Goal: Information Seeking & Learning: Learn about a topic

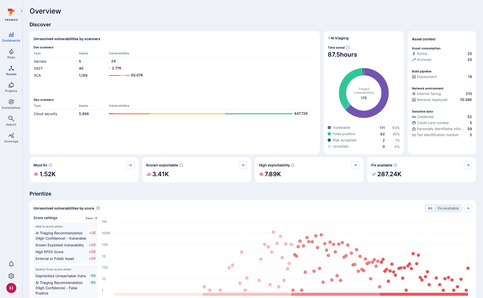
click at [7, 69] on link "Assets" at bounding box center [11, 70] width 22 height 15
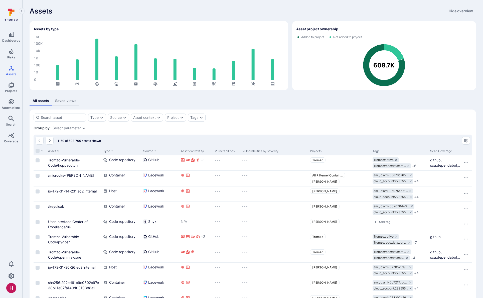
scroll to position [1, 0]
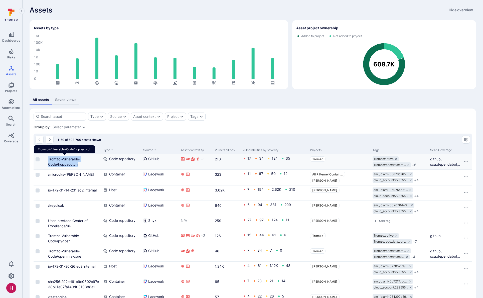
click at [69, 165] on link "Tromzo-Vulnerable-Code/hoppscotch" at bounding box center [64, 162] width 32 height 10
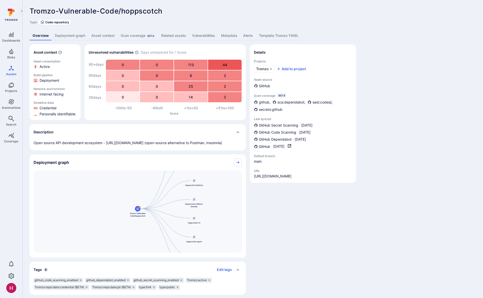
click at [78, 35] on link "Deployment graph" at bounding box center [70, 35] width 37 height 9
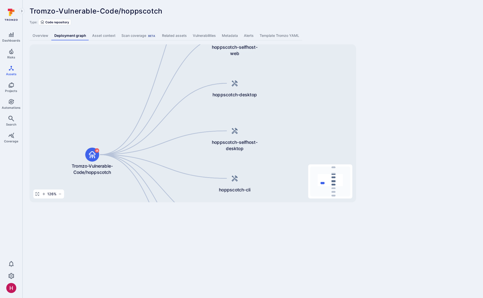
drag, startPoint x: 190, startPoint y: 98, endPoint x: 119, endPoint y: 110, distance: 71.9
click at [119, 110] on div "Tromzo-Vulnerable-Code/hoppscotch hoppscotch-backend hoppscotch-selfhost-web ho…" at bounding box center [193, 123] width 327 height 158
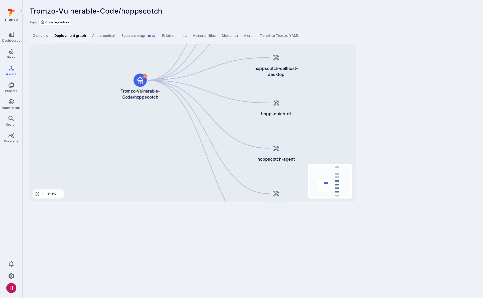
drag, startPoint x: 84, startPoint y: 131, endPoint x: 122, endPoint y: 56, distance: 83.7
click at [122, 56] on div "Tromzo-Vulnerable-Code/hoppscotch hoppscotch-backend hoppscotch-selfhost-web ho…" at bounding box center [193, 123] width 327 height 158
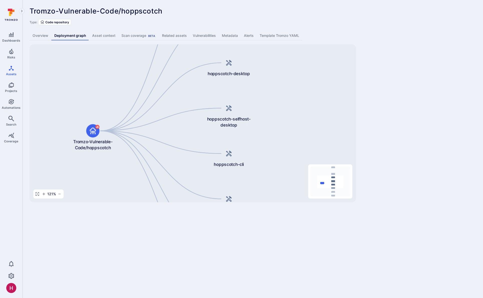
drag, startPoint x: 169, startPoint y: 119, endPoint x: 94, endPoint y: 200, distance: 110.8
click at [94, 200] on div "Tromzo-Vulnerable-Code/hoppscotch hoppscotch-backend hoppscotch-selfhost-web ho…" at bounding box center [193, 123] width 327 height 158
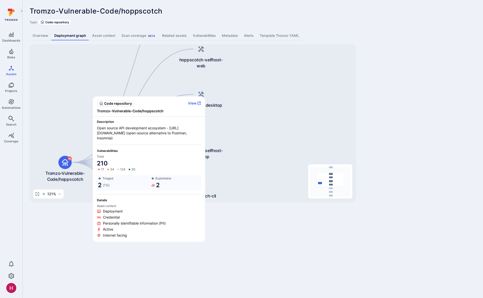
drag, startPoint x: 125, startPoint y: 130, endPoint x: 137, endPoint y: 137, distance: 14.4
click at [137, 137] on span "Open source API development ecosystem - [URL][DOMAIN_NAME] (open-source alterna…" at bounding box center [149, 133] width 104 height 15
drag, startPoint x: 106, startPoint y: 211, endPoint x: 129, endPoint y: 211, distance: 22.0
click at [129, 210] on div "Deployment" at bounding box center [149, 211] width 104 height 5
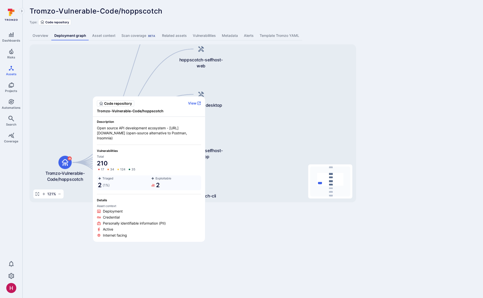
click at [122, 230] on div "Active" at bounding box center [149, 229] width 104 height 5
drag, startPoint x: 115, startPoint y: 218, endPoint x: 127, endPoint y: 218, distance: 12.0
click at [127, 218] on div "Credential" at bounding box center [149, 217] width 104 height 5
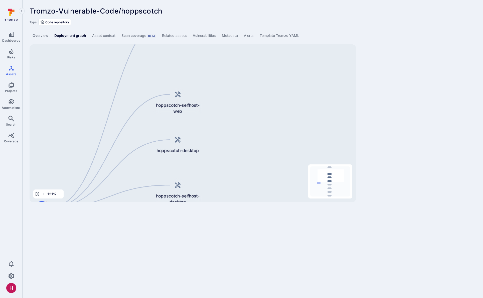
drag, startPoint x: 71, startPoint y: 113, endPoint x: 58, endPoint y: 143, distance: 32.7
click at [47, 158] on div "Tromzo-Vulnerable-Code/hoppscotch hoppscotch-backend hoppscotch-selfhost-web ho…" at bounding box center [193, 123] width 327 height 158
drag, startPoint x: 231, startPoint y: 96, endPoint x: 227, endPoint y: 99, distance: 5.3
click at [227, 99] on div "Tromzo-Vulnerable-Code/hoppscotch hoppscotch-backend hoppscotch-selfhost-web ho…" at bounding box center [193, 123] width 327 height 158
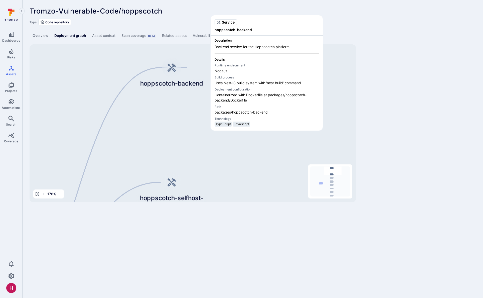
drag, startPoint x: 247, startPoint y: 101, endPoint x: 252, endPoint y: 99, distance: 4.8
click at [252, 99] on p "Containerized with Dockerfile at packages/hoppscotch-backend/Dockerfile" at bounding box center [267, 97] width 104 height 11
drag, startPoint x: 237, startPoint y: 114, endPoint x: 260, endPoint y: 114, distance: 22.8
click at [260, 114] on p "packages/hoppscotch-backend" at bounding box center [267, 111] width 104 height 5
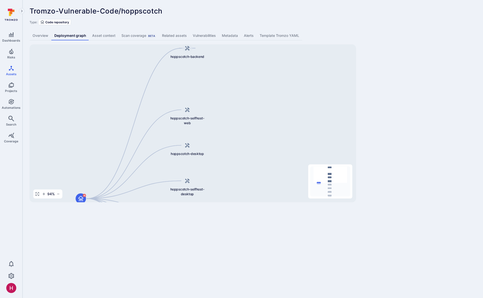
drag, startPoint x: 183, startPoint y: 144, endPoint x: 198, endPoint y: 88, distance: 58.1
click at [198, 88] on div "Tromzo-Vulnerable-Code/hoppscotch hoppscotch-backend hoppscotch-selfhost-web ho…" at bounding box center [193, 123] width 327 height 158
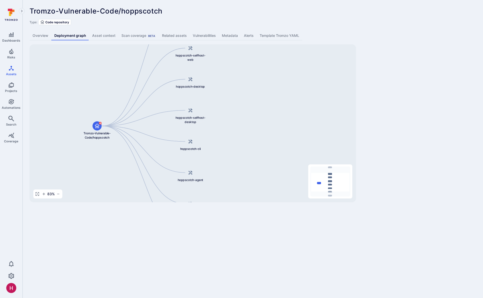
drag, startPoint x: 216, startPoint y: 169, endPoint x: 215, endPoint y: 96, distance: 73.2
click at [215, 96] on div "Tromzo-Vulnerable-Code/hoppscotch hoppscotch-backend hoppscotch-selfhost-web ho…" at bounding box center [193, 123] width 327 height 158
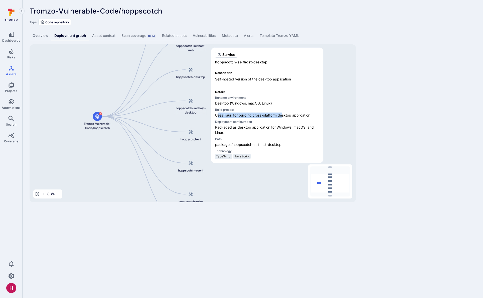
drag, startPoint x: 219, startPoint y: 115, endPoint x: 282, endPoint y: 116, distance: 62.4
click at [282, 116] on p "Uses Tauri for building cross-platform desktop application" at bounding box center [267, 114] width 104 height 5
drag, startPoint x: 228, startPoint y: 117, endPoint x: 278, endPoint y: 118, distance: 50.1
click at [278, 118] on div "Runtime environment Desktop (Windows, macOS, Linux) Build process Uses Tauri fo…" at bounding box center [267, 127] width 104 height 63
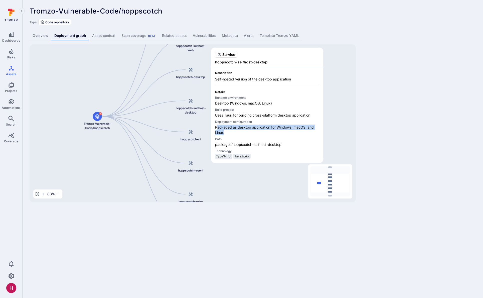
drag, startPoint x: 217, startPoint y: 127, endPoint x: 226, endPoint y: 133, distance: 10.8
click at [226, 133] on p "Packaged as desktop application for Windows, macOS, and Linux" at bounding box center [267, 130] width 104 height 11
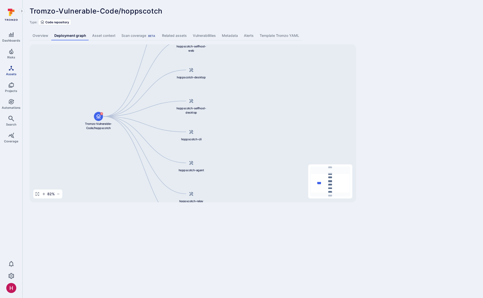
click at [12, 71] on icon "Assets" at bounding box center [11, 68] width 6 height 6
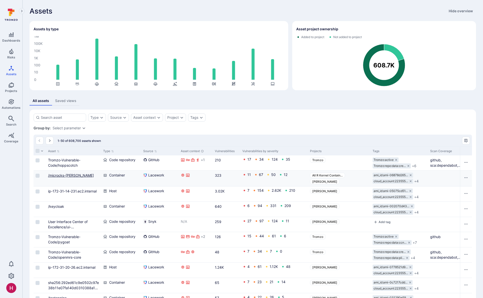
click at [69, 175] on link "/microcks-[PERSON_NAME]" at bounding box center [71, 175] width 46 height 4
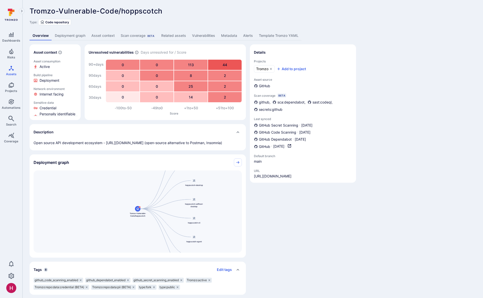
click at [65, 32] on link "Deployment graph" at bounding box center [70, 35] width 37 height 9
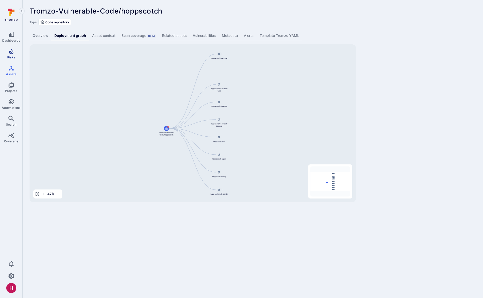
click at [6, 56] on link "Risks" at bounding box center [11, 53] width 22 height 15
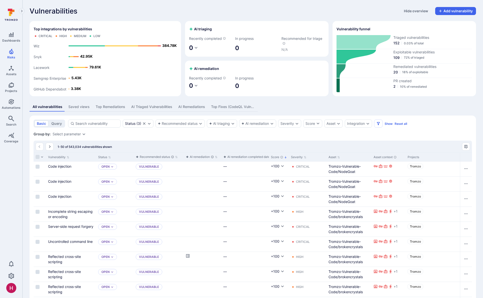
click at [9, 14] on icon at bounding box center [10, 14] width 2 height 5
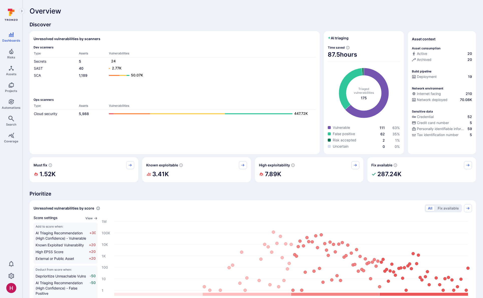
click at [112, 19] on div "Overview Discover Unresolved vulnerabilities by scanners Dev scanners Type Asse…" at bounding box center [253, 279] width 447 height 544
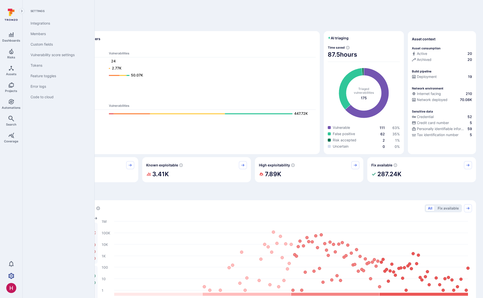
click at [11, 274] on icon "Settings" at bounding box center [11, 276] width 6 height 6
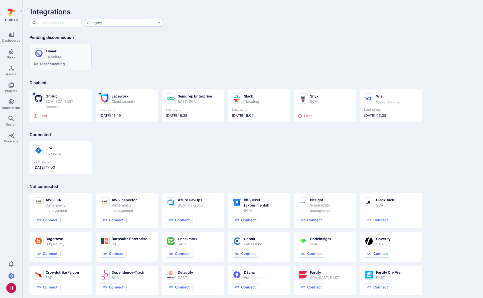
click at [110, 22] on button "Category" at bounding box center [124, 23] width 78 height 8
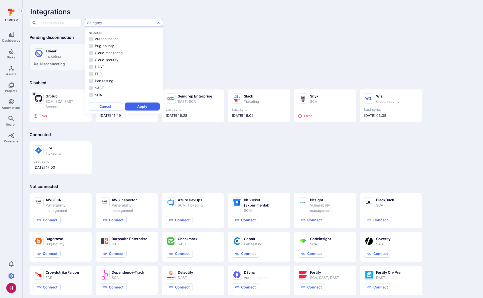
click at [165, 68] on div at bounding box center [241, 149] width 483 height 298
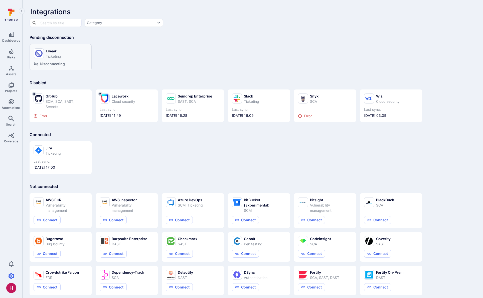
click at [146, 159] on div "Jira Ticketing Last sync: [DATE] 17:00" at bounding box center [253, 155] width 447 height 37
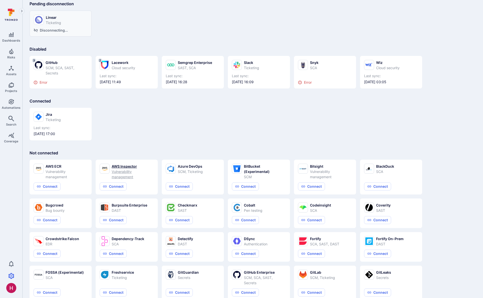
scroll to position [39, 0]
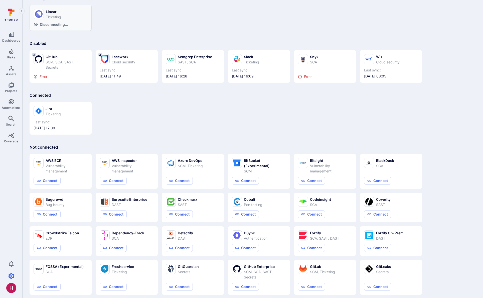
click at [133, 142] on div "Integrations ​ ​ Category Pending disconnection Linear Ticketing Disconnecting.…" at bounding box center [253, 252] width 461 height 582
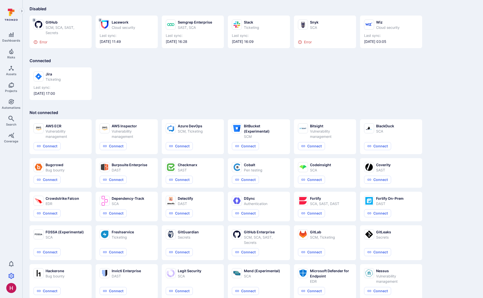
scroll to position [79, 0]
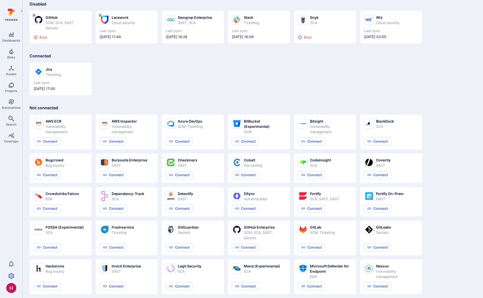
click at [13, 12] on icon at bounding box center [11, 15] width 22 height 18
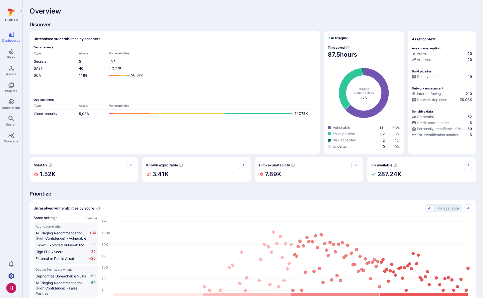
click at [9, 274] on icon "Settings" at bounding box center [11, 276] width 6 height 6
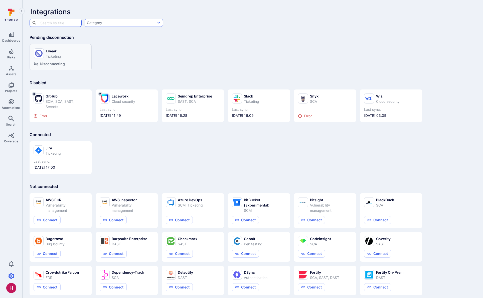
click at [118, 22] on button "Category" at bounding box center [124, 23] width 78 height 8
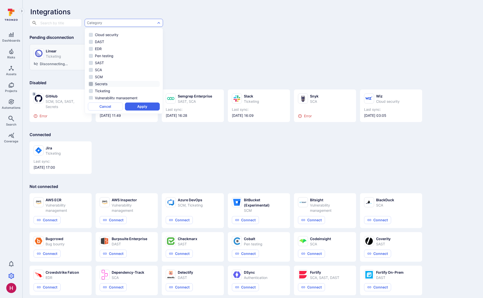
scroll to position [27, 0]
click at [126, 152] on div at bounding box center [241, 149] width 483 height 298
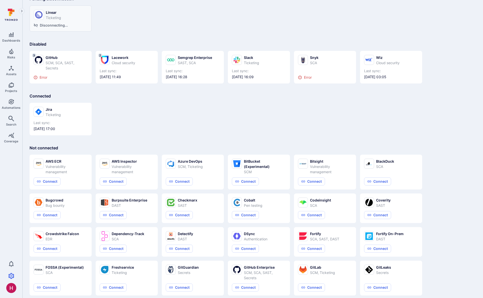
scroll to position [40, 0]
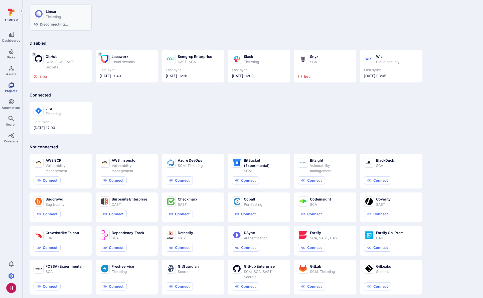
click at [13, 89] on span "Projects" at bounding box center [11, 91] width 12 height 4
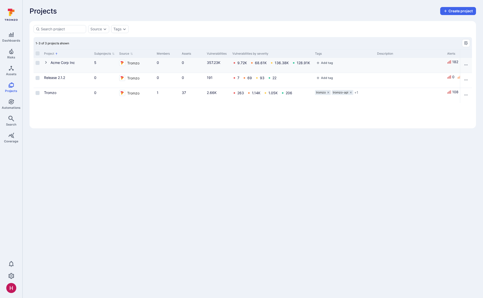
click at [47, 62] on icon "Cell for Project" at bounding box center [46, 62] width 4 height 4
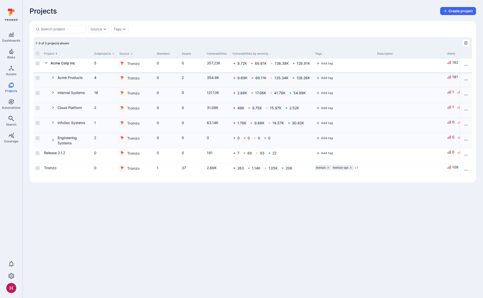
click at [53, 76] on icon "Cell for Project" at bounding box center [53, 77] width 4 height 4
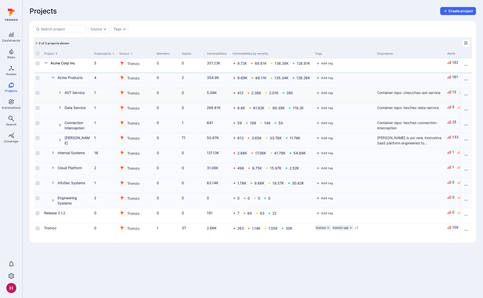
click at [59, 93] on icon "Cell for Project" at bounding box center [60, 92] width 2 height 3
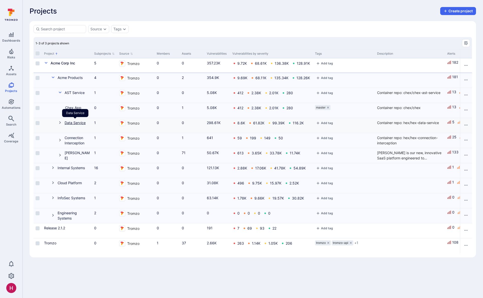
click at [68, 123] on link "Data Service" at bounding box center [75, 123] width 21 height 4
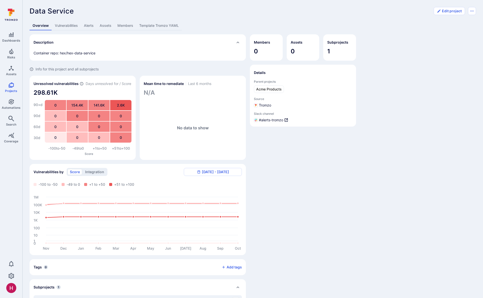
click at [110, 25] on link "Assets" at bounding box center [106, 25] width 18 height 9
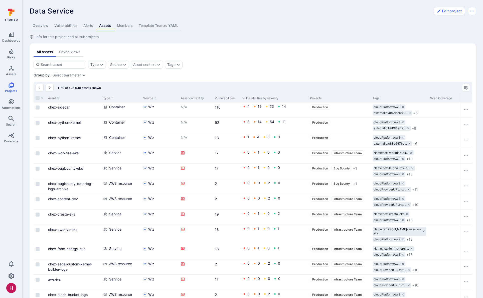
click at [74, 27] on link "Vulnerabilities" at bounding box center [65, 25] width 29 height 9
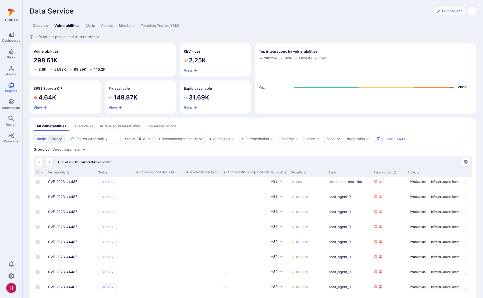
click at [124, 26] on link "Members" at bounding box center [127, 25] width 22 height 9
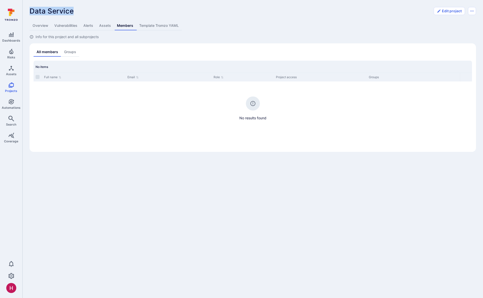
drag, startPoint x: 30, startPoint y: 11, endPoint x: 78, endPoint y: 11, distance: 47.4
click at [78, 11] on div "Data Service ... Show more" at bounding box center [230, 11] width 401 height 8
drag, startPoint x: 77, startPoint y: 11, endPoint x: 63, endPoint y: 11, distance: 14.8
click at [63, 11] on div "Data Service ... Show more" at bounding box center [230, 11] width 401 height 8
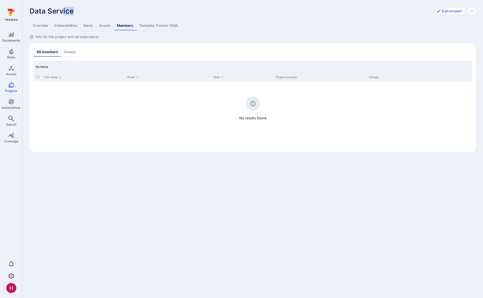
click at [104, 27] on link "Assets" at bounding box center [105, 25] width 18 height 9
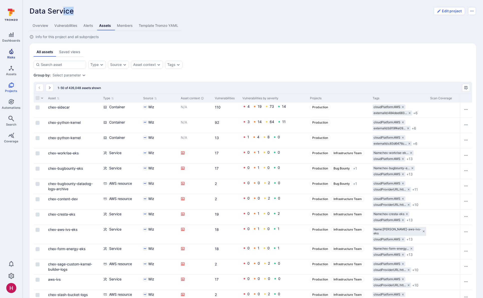
click at [11, 53] on icon "Risks" at bounding box center [11, 52] width 4 height 6
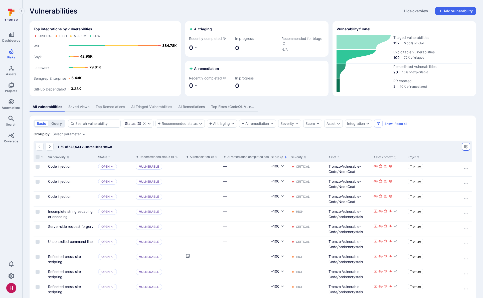
click at [467, 147] on icon "Manage columns" at bounding box center [467, 147] width 4 height 4
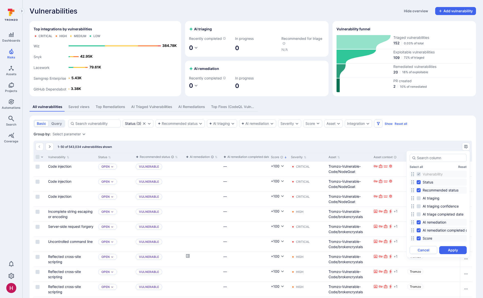
drag, startPoint x: 443, startPoint y: 230, endPoint x: 449, endPoint y: 237, distance: 10.1
click at [443, 230] on span "AI remediation completed date" at bounding box center [448, 230] width 51 height 5
click at [421, 230] on input "AI remediation completed date" at bounding box center [419, 230] width 4 height 4
checkbox input "false"
click at [452, 249] on button "Apply" at bounding box center [453, 250] width 28 height 8
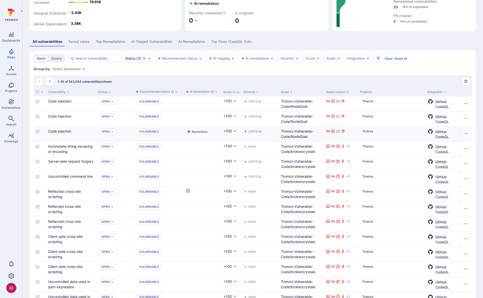
scroll to position [38, 0]
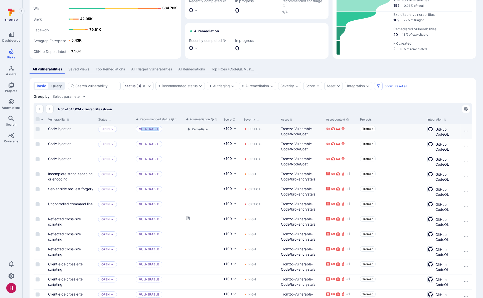
drag, startPoint x: 141, startPoint y: 130, endPoint x: 158, endPoint y: 130, distance: 17.5
click at [158, 130] on p "Vulnerable" at bounding box center [149, 129] width 27 height 6
click at [191, 86] on div "Recommended status" at bounding box center [178, 86] width 40 height 4
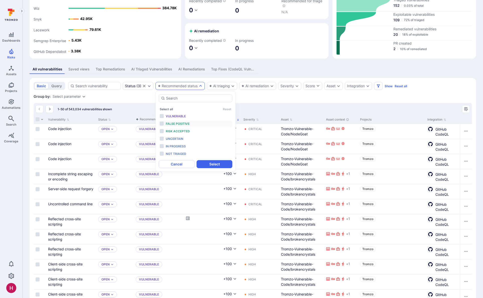
click at [183, 125] on span "False positive" at bounding box center [178, 124] width 24 height 4
click at [183, 131] on span "Risk accepted" at bounding box center [178, 131] width 24 height 4
click at [213, 164] on button "Select" at bounding box center [215, 164] width 36 height 8
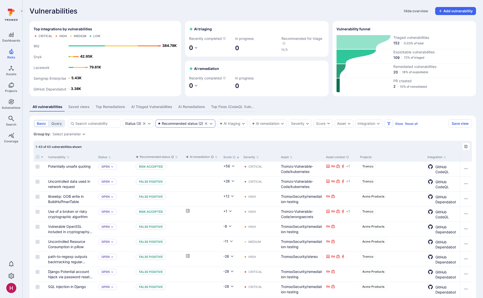
click at [192, 126] on div "Recommended status ( 2 )" at bounding box center [186, 124] width 60 height 8
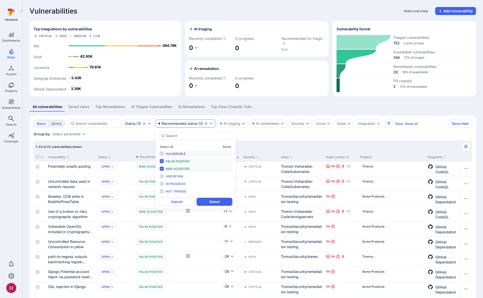
click at [183, 154] on span "Vulnerable" at bounding box center [176, 154] width 20 height 4
click at [181, 162] on span "False positive" at bounding box center [178, 161] width 24 height 4
drag, startPoint x: 180, startPoint y: 170, endPoint x: 192, endPoint y: 190, distance: 23.8
click at [180, 170] on span "Risk accepted" at bounding box center [178, 169] width 24 height 4
click at [207, 201] on button "Select" at bounding box center [215, 202] width 36 height 8
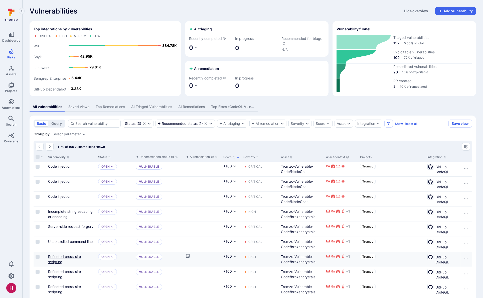
click at [76, 256] on link "Reflected cross-site scripting" at bounding box center [64, 259] width 33 height 10
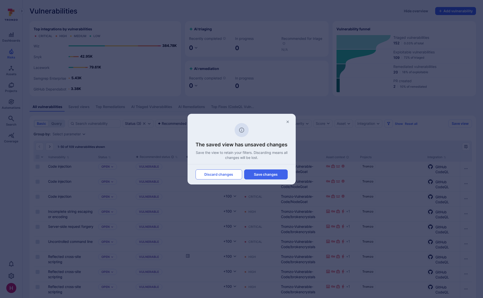
click at [230, 178] on button "Discard changes" at bounding box center [219, 174] width 47 height 10
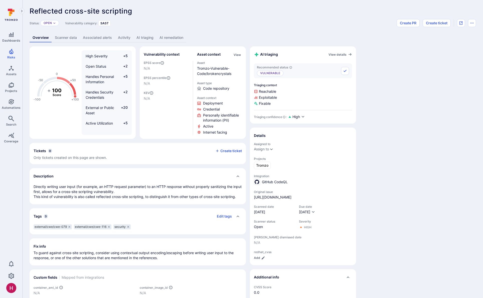
click at [170, 36] on link "AI remediation" at bounding box center [172, 37] width 30 height 9
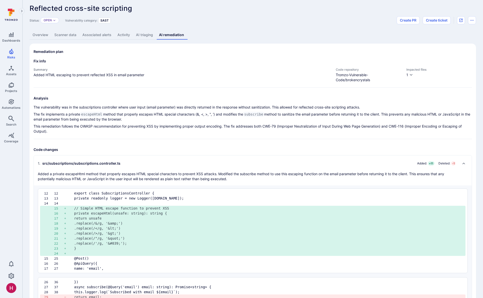
scroll to position [3, 0]
click at [147, 35] on link "AI triaging" at bounding box center [144, 34] width 23 height 9
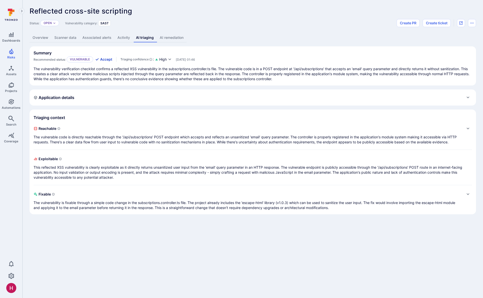
drag, startPoint x: 79, startPoint y: 59, endPoint x: 100, endPoint y: 59, distance: 21.0
click at [100, 59] on div "Recommended status: Vulnerable Accept" at bounding box center [73, 59] width 79 height 6
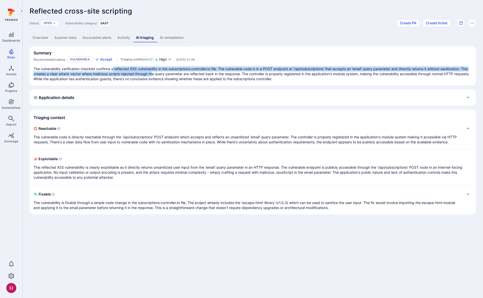
drag, startPoint x: 114, startPoint y: 68, endPoint x: 162, endPoint y: 71, distance: 48.0
click at [162, 72] on p "The vulnerability verification checklist confirms a reflected XSS vulnerability…" at bounding box center [253, 73] width 439 height 15
click at [171, 37] on link "AI remediation" at bounding box center [172, 37] width 30 height 9
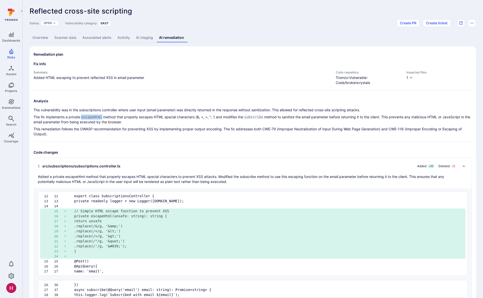
drag, startPoint x: 81, startPoint y: 117, endPoint x: 104, endPoint y: 117, distance: 22.8
click at [105, 118] on p "The fix implements a private escapeHtml method that properly escapes HTML speci…" at bounding box center [253, 119] width 439 height 10
drag, startPoint x: 105, startPoint y: 117, endPoint x: 89, endPoint y: 117, distance: 16.0
click at [89, 117] on p "The fix implements a private escapeHtml method that properly escapes HTML speci…" at bounding box center [253, 119] width 439 height 10
click at [131, 119] on p "The fix implements a private escapeHtml method that properly escapes HTML speci…" at bounding box center [253, 119] width 439 height 10
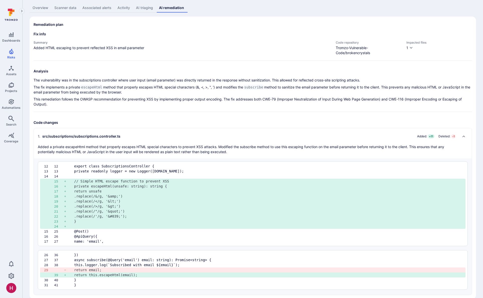
scroll to position [38, 0]
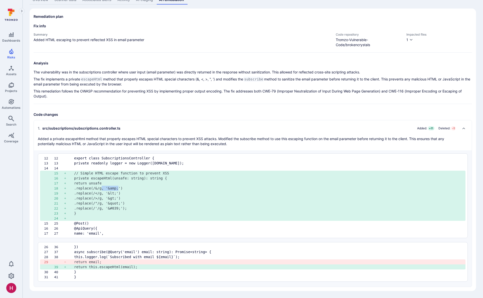
drag, startPoint x: 101, startPoint y: 189, endPoint x: 123, endPoint y: 189, distance: 22.0
click at [123, 189] on pre ".replace(/&/g, '&amp;')" at bounding box center [268, 188] width 388 height 5
drag, startPoint x: 118, startPoint y: 201, endPoint x: 119, endPoint y: 207, distance: 5.3
click at [127, 202] on div "12 12 export class SubscriptionsController { 13 13 private readonly logger = ne…" at bounding box center [253, 195] width 430 height 85
drag, startPoint x: 117, startPoint y: 209, endPoint x: 127, endPoint y: 210, distance: 10.6
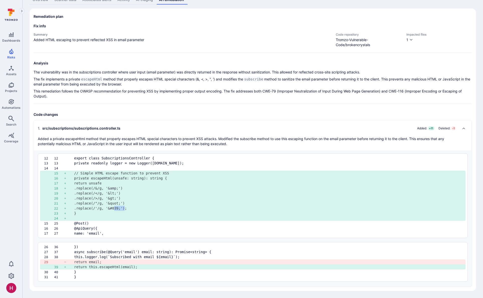
click at [128, 209] on pre ".replace(/'/g, '&#039;');" at bounding box center [268, 208] width 388 height 5
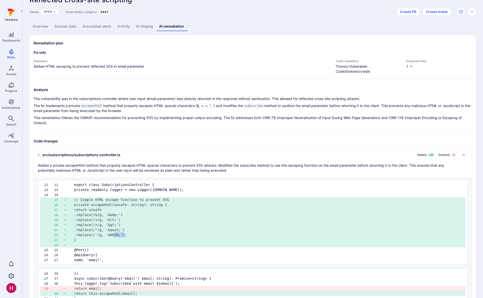
scroll to position [0, 0]
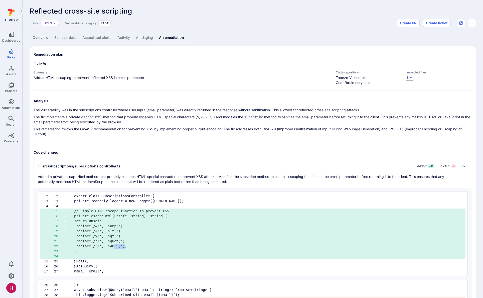
click at [410, 77] on icon "button" at bounding box center [411, 78] width 3 height 2
click at [362, 106] on div at bounding box center [241, 149] width 483 height 298
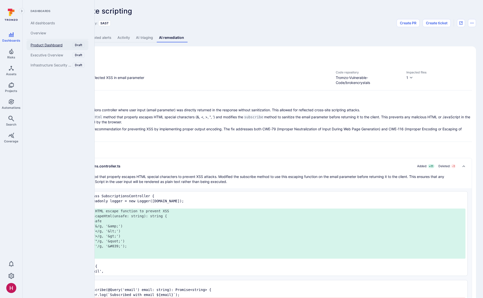
click at [39, 44] on span "Product Dashboard" at bounding box center [47, 45] width 32 height 5
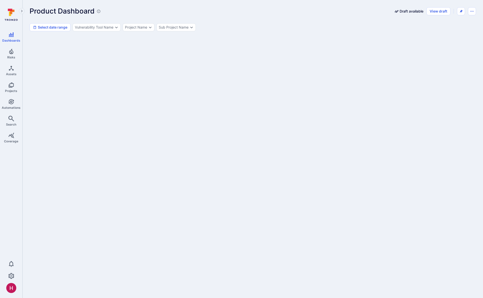
click at [167, 86] on div at bounding box center [253, 224] width 447 height 374
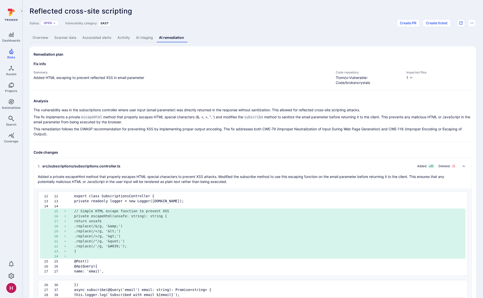
click at [248, 90] on div "Fix info Summary Added HTML escaping to prevent reflected XSS in email paramete…" at bounding box center [253, 75] width 439 height 29
click at [303, 43] on div "Reflected cross-site scripting ... Show more Status: Open Vulnerability categor…" at bounding box center [253, 168] width 461 height 336
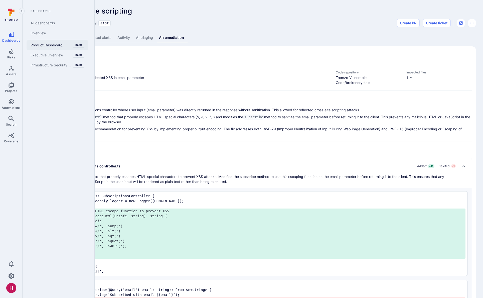
click at [47, 47] on span "Product Dashboard" at bounding box center [47, 45] width 32 height 5
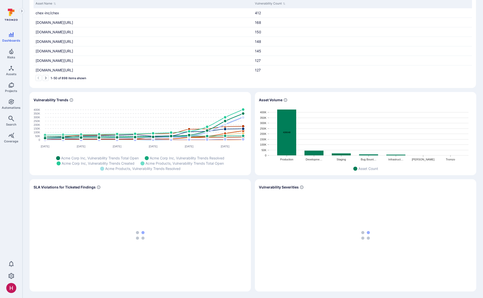
scroll to position [120, 0]
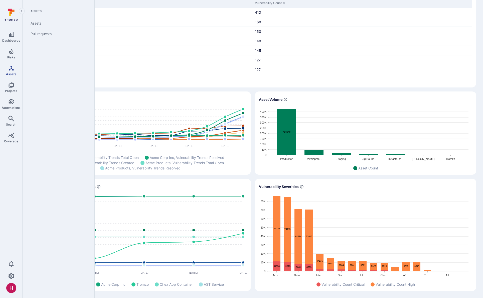
click at [12, 71] on icon "Assets" at bounding box center [11, 68] width 6 height 6
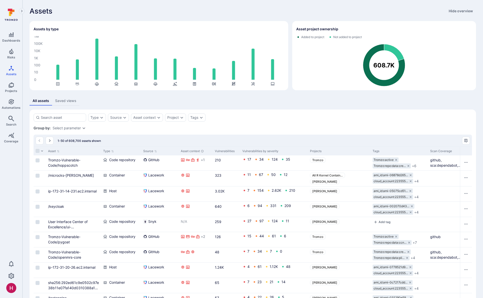
scroll to position [45, 0]
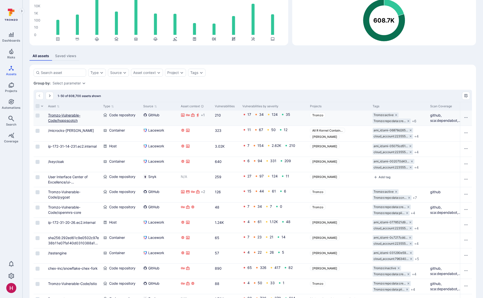
click at [68, 120] on link "Tromzo-Vulnerable-Code/hoppscotch" at bounding box center [64, 118] width 32 height 10
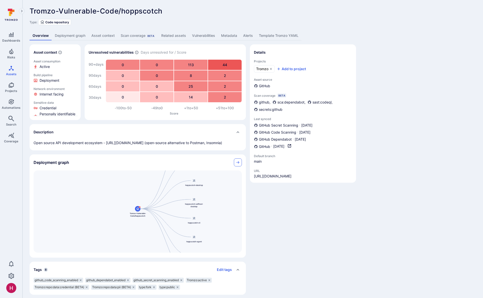
click at [239, 164] on icon "Collapse" at bounding box center [238, 162] width 4 height 4
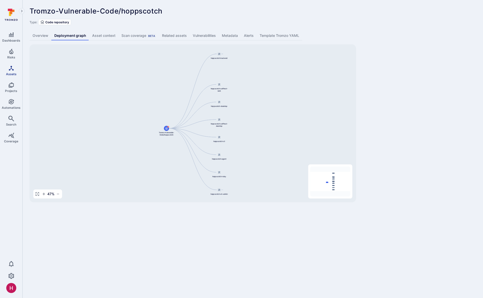
click at [10, 70] on icon "Assets" at bounding box center [11, 68] width 6 height 6
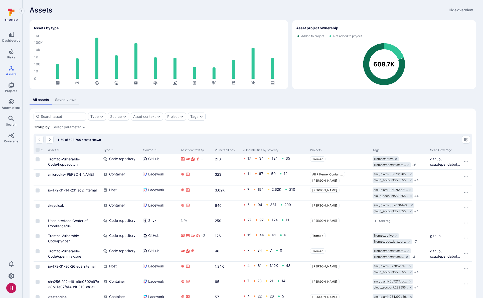
scroll to position [2, 0]
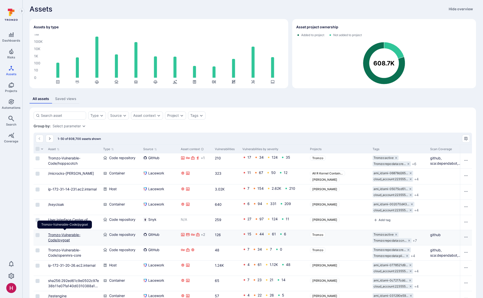
click at [57, 239] on link "Tromzo-Vulnerable-Code/pygoat" at bounding box center [64, 238] width 32 height 10
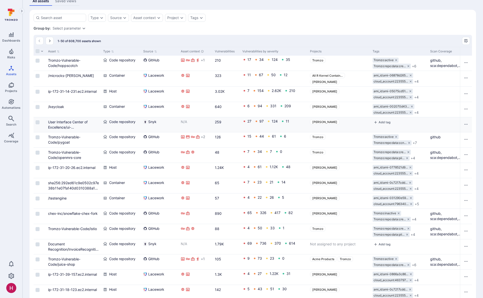
scroll to position [100, 0]
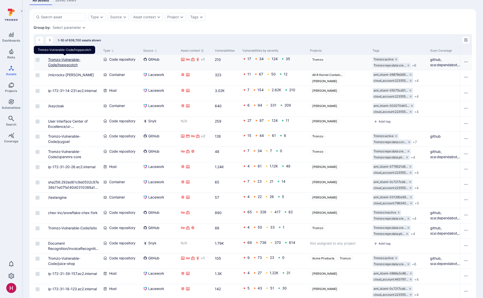
click at [72, 64] on link "Tromzo-Vulnerable-Code/hoppscotch" at bounding box center [64, 62] width 32 height 10
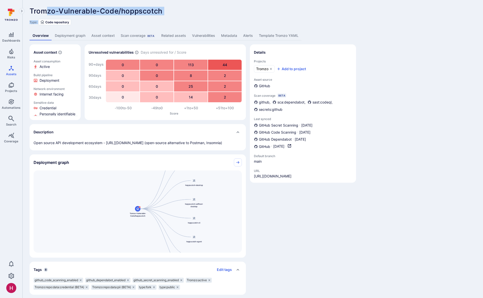
drag, startPoint x: 49, startPoint y: 10, endPoint x: 177, endPoint y: 17, distance: 128.2
click at [177, 17] on div "Tromzo-Vulnerable-Code/hoppscotch ... Show more Type: Code repository" at bounding box center [253, 16] width 447 height 18
click at [75, 34] on link "Deployment graph" at bounding box center [70, 35] width 37 height 9
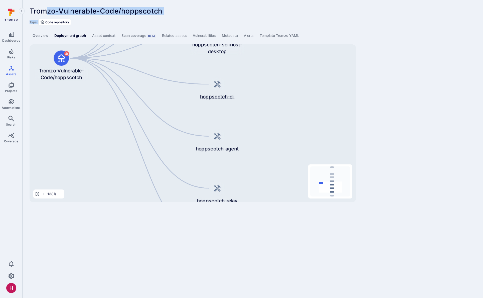
drag, startPoint x: 242, startPoint y: 166, endPoint x: 245, endPoint y: 82, distance: 84.5
click at [245, 82] on div "hoppscotch-cli" at bounding box center [217, 88] width 55 height 24
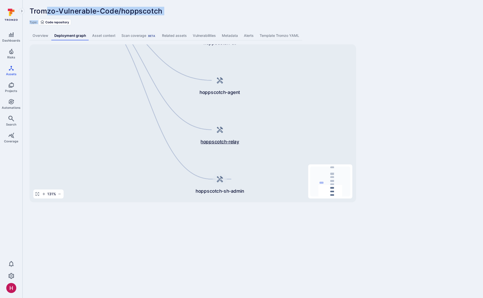
drag, startPoint x: 233, startPoint y: 148, endPoint x: 235, endPoint y: 111, distance: 36.1
click at [235, 123] on div "hoppscotch-relay" at bounding box center [220, 134] width 53 height 22
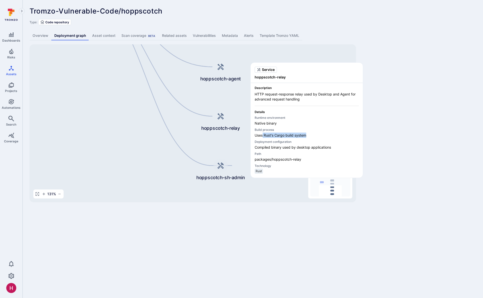
drag, startPoint x: 262, startPoint y: 136, endPoint x: 313, endPoint y: 136, distance: 51.1
click at [313, 137] on p "Uses Rust's Cargo build system" at bounding box center [307, 135] width 104 height 5
drag, startPoint x: 264, startPoint y: 96, endPoint x: 297, endPoint y: 98, distance: 33.9
click at [297, 98] on span "HTTP request-response relay used by Desktop and Agent for advanced request hand…" at bounding box center [307, 97] width 104 height 10
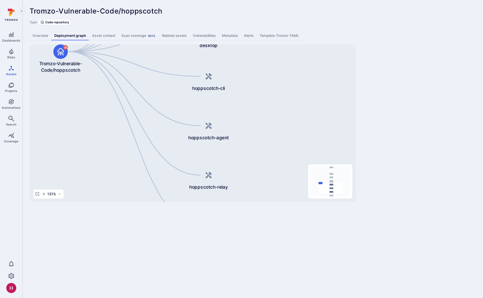
drag, startPoint x: 201, startPoint y: 97, endPoint x: 189, endPoint y: 159, distance: 62.8
click at [189, 159] on div "Tromzo-Vulnerable-Code/hoppscotch hoppscotch-backend hoppscotch-selfhost-web ho…" at bounding box center [193, 123] width 327 height 158
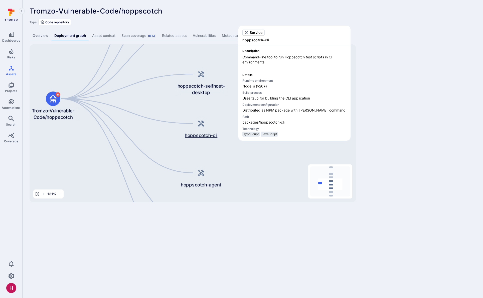
drag, startPoint x: 190, startPoint y: 88, endPoint x: 182, endPoint y: 135, distance: 47.4
click at [182, 135] on div "hoppscotch-cli" at bounding box center [201, 127] width 53 height 22
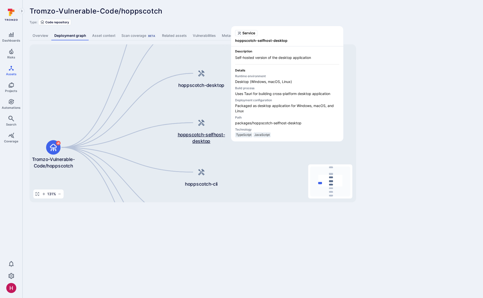
drag, startPoint x: 176, startPoint y: 90, endPoint x: 177, endPoint y: 126, distance: 35.6
click at [177, 139] on span "hoppscotch-selfhost-desktop" at bounding box center [201, 137] width 53 height 13
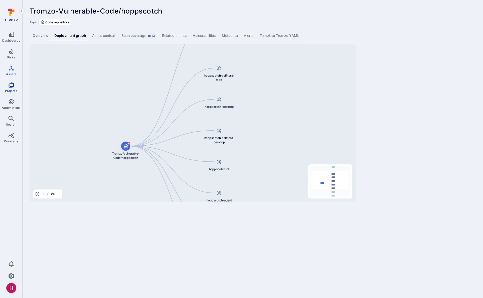
click at [10, 81] on link "Projects" at bounding box center [11, 87] width 22 height 15
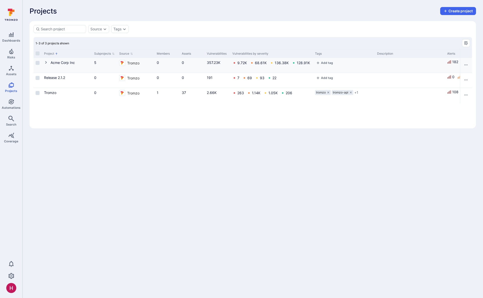
click at [46, 61] on icon "Cell for Project" at bounding box center [46, 62] width 4 height 4
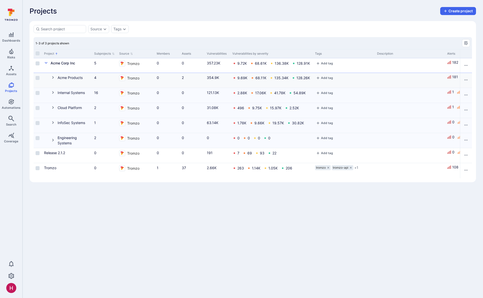
click at [54, 77] on icon "Cell for Project" at bounding box center [53, 77] width 4 height 4
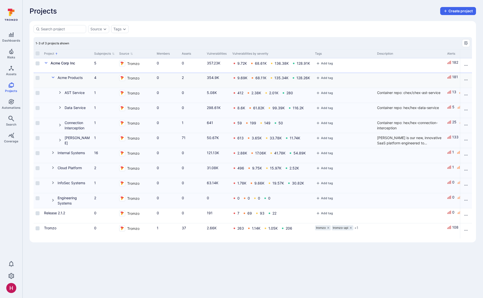
click at [53, 77] on icon "Cell for Project" at bounding box center [53, 77] width 3 height 2
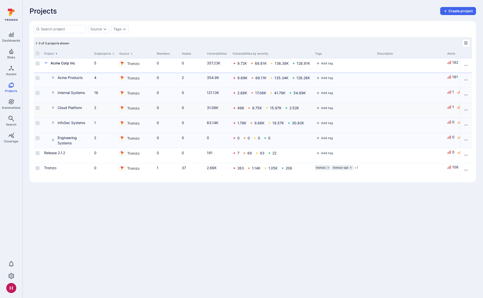
click at [53, 107] on icon "Cell for Project" at bounding box center [53, 107] width 4 height 4
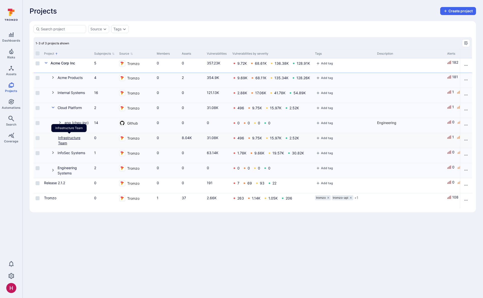
click at [73, 139] on link "Infrastructure Team" at bounding box center [69, 141] width 22 height 10
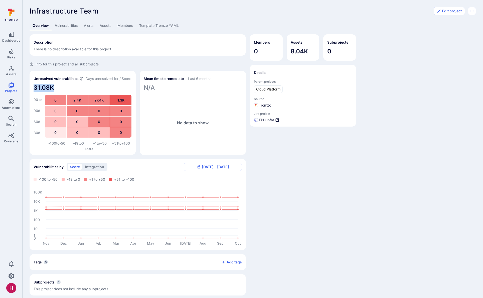
drag, startPoint x: 35, startPoint y: 86, endPoint x: 57, endPoint y: 88, distance: 22.3
click at [57, 88] on span "31.08K" at bounding box center [83, 88] width 98 height 8
click at [72, 23] on link "Vulnerabilities" at bounding box center [66, 25] width 29 height 9
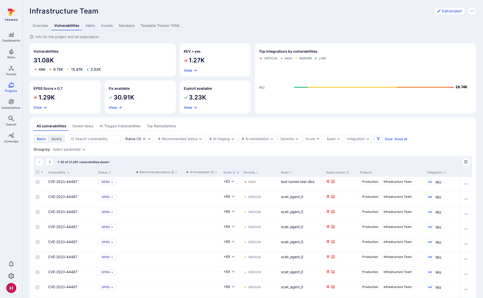
scroll to position [1, 0]
drag, startPoint x: 40, startPoint y: 95, endPoint x: 61, endPoint y: 97, distance: 21.1
click at [61, 97] on div "1.29K" at bounding box center [65, 96] width 63 height 8
drag, startPoint x: 190, startPoint y: 58, endPoint x: 196, endPoint y: 59, distance: 6.1
click at [196, 59] on span "1.27K" at bounding box center [197, 59] width 16 height 8
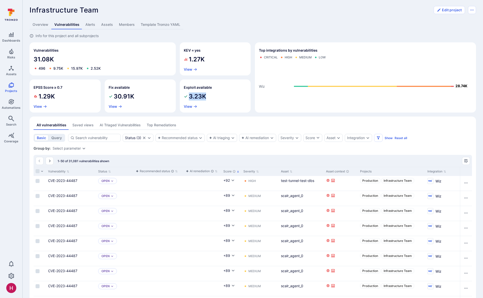
drag, startPoint x: 208, startPoint y: 95, endPoint x: 187, endPoint y: 94, distance: 20.3
click at [188, 95] on div "3.23K" at bounding box center [215, 96] width 63 height 8
drag, startPoint x: 51, startPoint y: 9, endPoint x: 94, endPoint y: 10, distance: 42.6
click at [94, 10] on span "Infrastructure Team" at bounding box center [64, 10] width 69 height 9
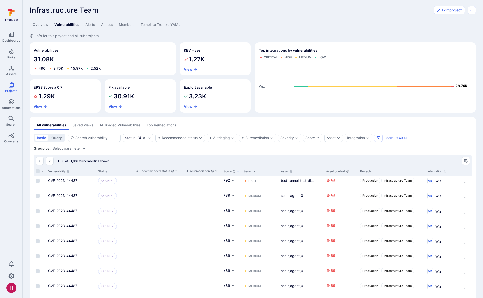
click at [110, 25] on link "Assets" at bounding box center [107, 24] width 18 height 9
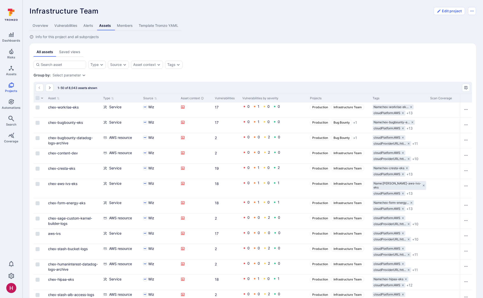
click at [159, 24] on link "Template Tromzo YAML" at bounding box center [159, 25] width 46 height 9
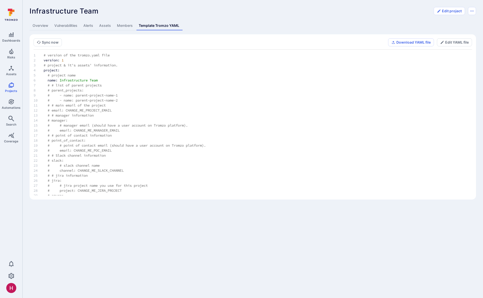
click at [38, 26] on link "Overview" at bounding box center [41, 25] width 22 height 9
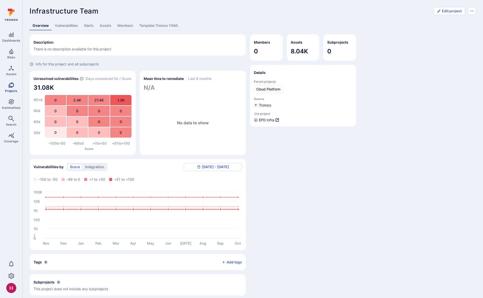
click at [11, 85] on icon "Projects" at bounding box center [11, 85] width 6 height 6
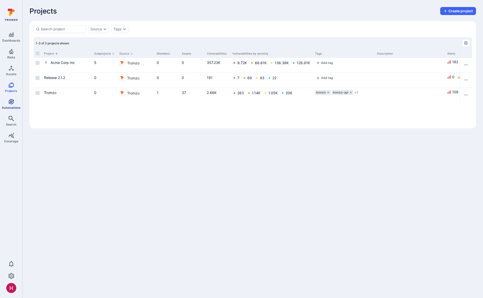
click at [10, 105] on link "Automations" at bounding box center [11, 104] width 22 height 15
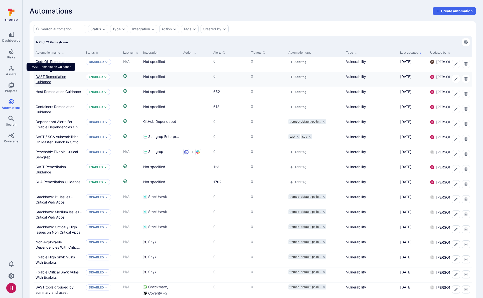
click at [58, 77] on link "DAST Remediation Guidance" at bounding box center [51, 79] width 31 height 10
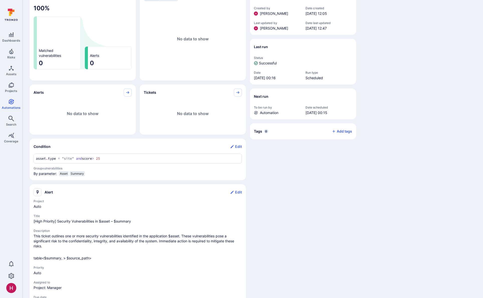
scroll to position [75, 0]
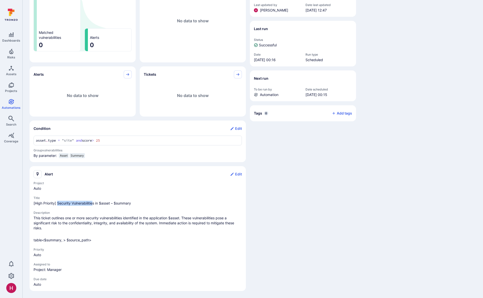
drag, startPoint x: 58, startPoint y: 203, endPoint x: 93, endPoint y: 203, distance: 34.6
click at [93, 203] on span "[High Priority] Security Vulnerabilities in $asset – $summary" at bounding box center [138, 203] width 208 height 5
drag, startPoint x: 100, startPoint y: 203, endPoint x: 112, endPoint y: 203, distance: 11.5
click at [112, 203] on span "[High Priority] Security Vulnerabilities in $asset – $summary" at bounding box center [138, 203] width 208 height 5
drag, startPoint x: 124, startPoint y: 203, endPoint x: 128, endPoint y: 202, distance: 4.1
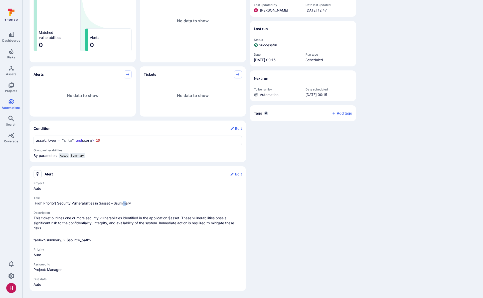
click at [128, 202] on span "[High Priority] Security Vulnerabilities in $asset – $summary" at bounding box center [138, 203] width 208 height 5
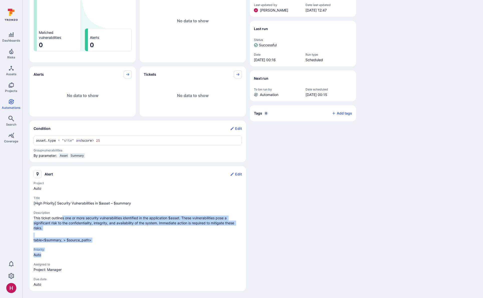
drag, startPoint x: 63, startPoint y: 219, endPoint x: 88, endPoint y: 256, distance: 43.9
click at [88, 256] on div "Project Auto Title [High Priority] Security Vulnerabilities in $asset – $summar…" at bounding box center [138, 234] width 208 height 106
click at [88, 256] on span "Auto" at bounding box center [138, 254] width 208 height 5
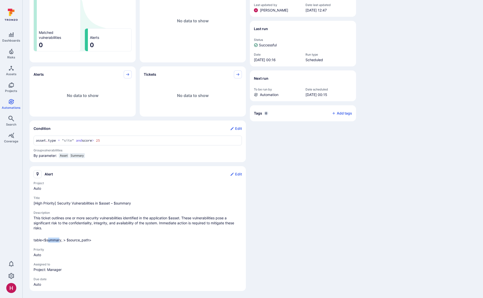
drag, startPoint x: 48, startPoint y: 241, endPoint x: 60, endPoint y: 240, distance: 11.8
click at [60, 240] on p "table<$summary, > $source_path>" at bounding box center [138, 240] width 208 height 5
drag, startPoint x: 69, startPoint y: 240, endPoint x: 60, endPoint y: 240, distance: 9.0
click at [88, 240] on p "table<$summary, > $source_path>" at bounding box center [138, 240] width 208 height 5
drag, startPoint x: 54, startPoint y: 240, endPoint x: 68, endPoint y: 242, distance: 13.8
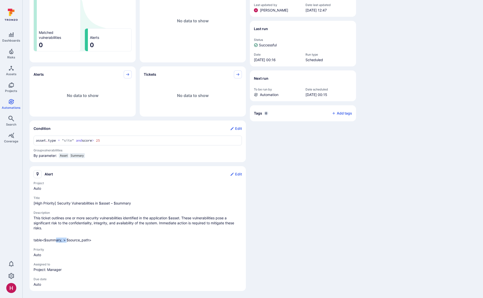
click at [68, 242] on p "table<$summary, > $source_path>" at bounding box center [138, 240] width 208 height 5
drag, startPoint x: 49, startPoint y: 270, endPoint x: 65, endPoint y: 267, distance: 16.3
click at [65, 268] on span "Project: Manager" at bounding box center [138, 269] width 208 height 5
drag, startPoint x: 36, startPoint y: 254, endPoint x: 47, endPoint y: 254, distance: 10.8
click at [47, 254] on span "Auto" at bounding box center [138, 254] width 208 height 5
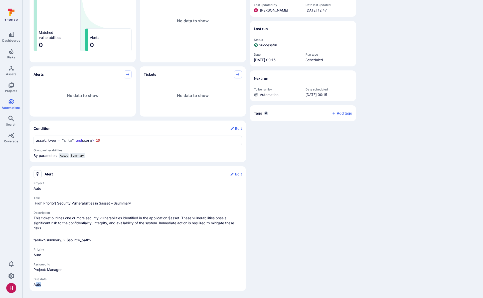
drag, startPoint x: 35, startPoint y: 284, endPoint x: 48, endPoint y: 284, distance: 12.8
click at [48, 284] on span "Auto" at bounding box center [138, 284] width 208 height 5
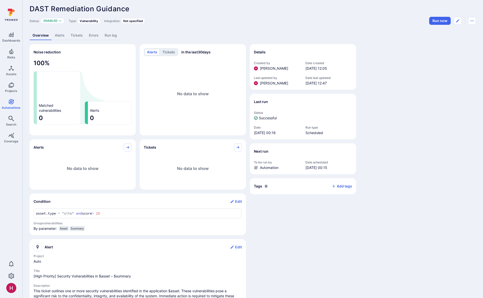
scroll to position [0, 0]
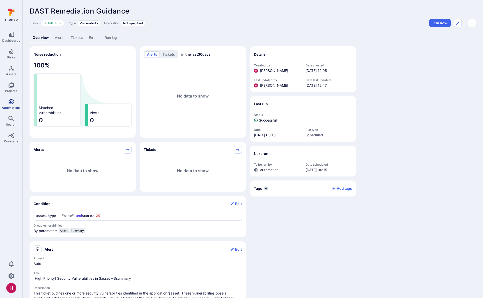
click at [13, 106] on span "Automations" at bounding box center [11, 108] width 19 height 4
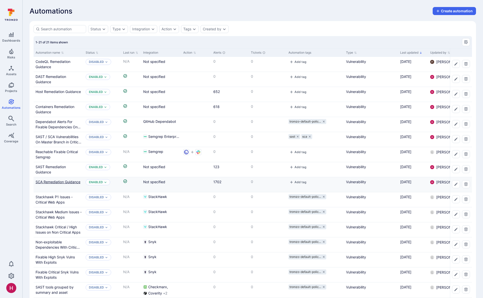
click at [77, 182] on link "SCA Remediation Guidance" at bounding box center [58, 182] width 45 height 4
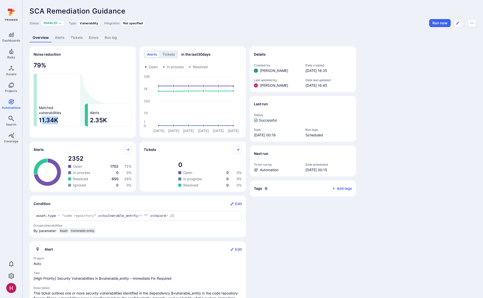
drag, startPoint x: 41, startPoint y: 121, endPoint x: 60, endPoint y: 119, distance: 19.8
click at [60, 119] on span "11.34K" at bounding box center [59, 120] width 40 height 8
drag, startPoint x: 98, startPoint y: 120, endPoint x: 110, endPoint y: 120, distance: 11.8
click at [110, 120] on section "Alerts 2.35K" at bounding box center [108, 114] width 47 height 23
click at [108, 119] on span "2.35K" at bounding box center [110, 120] width 40 height 8
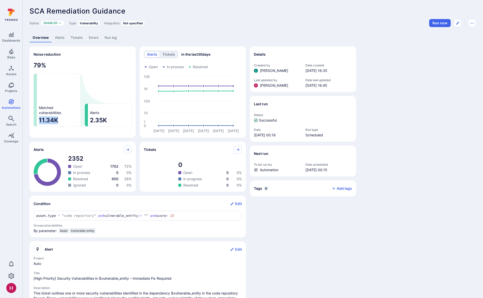
drag, startPoint x: 40, startPoint y: 121, endPoint x: 63, endPoint y: 121, distance: 23.8
click at [63, 121] on span "11.34K" at bounding box center [59, 120] width 40 height 8
click at [335, 224] on div "Details Created by [PERSON_NAME] Date created [DATE] 16:35 Last updated by [PER…" at bounding box center [303, 214] width 106 height 337
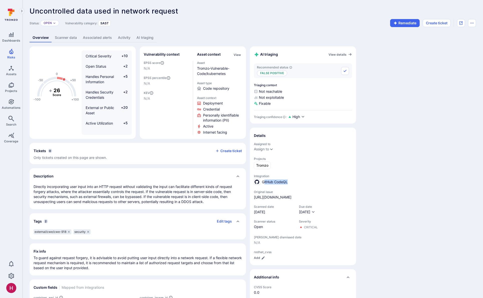
drag, startPoint x: 289, startPoint y: 183, endPoint x: 264, endPoint y: 182, distance: 24.8
click at [264, 182] on div "GitHub CodeQL" at bounding box center [303, 182] width 98 height 6
drag, startPoint x: 56, startPoint y: 187, endPoint x: 131, endPoint y: 185, distance: 74.4
click at [131, 185] on p "Directly incorporating user input into an HTTP request without validating the i…" at bounding box center [138, 194] width 208 height 20
click at [133, 186] on p "Directly incorporating user input into an HTTP request without validating the i…" at bounding box center [138, 194] width 208 height 20
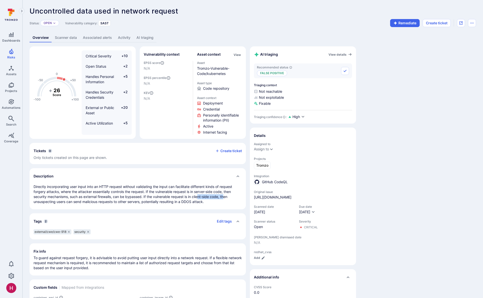
drag, startPoint x: 199, startPoint y: 196, endPoint x: 224, endPoint y: 196, distance: 25.3
click at [224, 196] on p "Directly incorporating user input into an HTTP request without validating the i…" at bounding box center [138, 194] width 208 height 20
drag, startPoint x: 224, startPoint y: 196, endPoint x: 211, endPoint y: 196, distance: 12.8
click at [223, 197] on p "Directly incorporating user input into an HTTP request without validating the i…" at bounding box center [138, 194] width 208 height 20
click at [196, 201] on p "Directly incorporating user input into an HTTP request without validating the i…" at bounding box center [138, 194] width 208 height 20
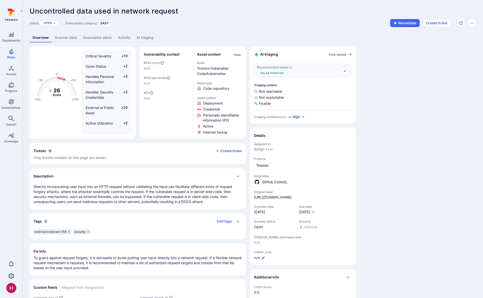
drag, startPoint x: 260, startPoint y: 54, endPoint x: 284, endPoint y: 55, distance: 24.3
click at [284, 55] on div "AI triaging View details" at bounding box center [303, 54] width 98 height 8
click at [279, 55] on div "AI triaging View details" at bounding box center [303, 54] width 98 height 8
drag, startPoint x: 259, startPoint y: 92, endPoint x: 285, endPoint y: 93, distance: 25.6
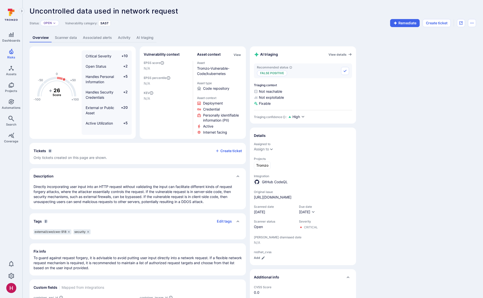
click at [285, 93] on span "Not reachable" at bounding box center [303, 91] width 98 height 5
drag, startPoint x: 284, startPoint y: 98, endPoint x: 269, endPoint y: 97, distance: 15.3
click at [267, 97] on span "Not exploitable" at bounding box center [303, 97] width 98 height 5
click at [269, 73] on p "False positive" at bounding box center [272, 73] width 30 height 6
drag, startPoint x: 269, startPoint y: 74, endPoint x: 277, endPoint y: 74, distance: 7.5
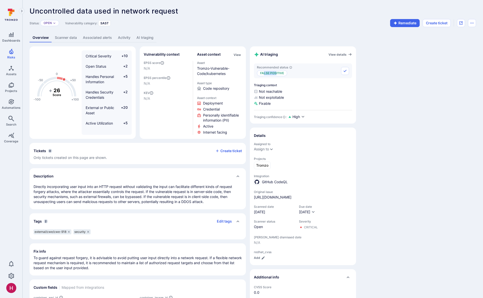
click at [277, 74] on p "False positive" at bounding box center [272, 73] width 30 height 6
click at [149, 37] on link "AI triaging" at bounding box center [145, 37] width 23 height 9
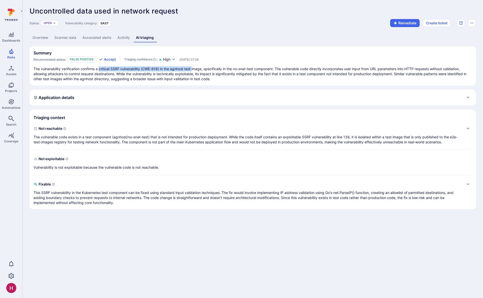
drag, startPoint x: 102, startPoint y: 69, endPoint x: 193, endPoint y: 71, distance: 91.2
click at [193, 71] on p "The vulnerability verification confirms a critical SSRF vulnerability (CWE-918)…" at bounding box center [253, 73] width 439 height 15
drag, startPoint x: 175, startPoint y: 70, endPoint x: 204, endPoint y: 71, distance: 28.6
click at [204, 71] on p "The vulnerability verification confirms a critical SSRF vulnerability (CWE-918)…" at bounding box center [253, 73] width 439 height 15
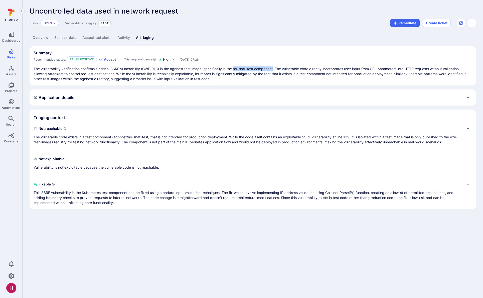
drag, startPoint x: 245, startPoint y: 69, endPoint x: 275, endPoint y: 70, distance: 30.3
click at [275, 70] on p "The vulnerability verification confirms a critical SSRF vulnerability (CWE-918)…" at bounding box center [253, 73] width 439 height 15
drag, startPoint x: 356, startPoint y: 69, endPoint x: 390, endPoint y: 68, distance: 34.3
click at [393, 69] on p "The vulnerability verification confirms a critical SSRF vulnerability (CWE-918)…" at bounding box center [253, 73] width 439 height 15
drag, startPoint x: 377, startPoint y: 68, endPoint x: 462, endPoint y: 68, distance: 84.4
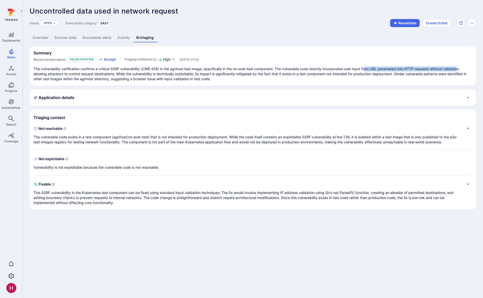
click at [462, 68] on p "The vulnerability verification confirms a critical SSRF vulnerability (CWE-918)…" at bounding box center [253, 73] width 439 height 15
drag, startPoint x: 149, startPoint y: 75, endPoint x: 187, endPoint y: 75, distance: 38.8
click at [187, 75] on p "The vulnerability verification confirms a critical SSRF vulnerability (CWE-918)…" at bounding box center [253, 73] width 439 height 15
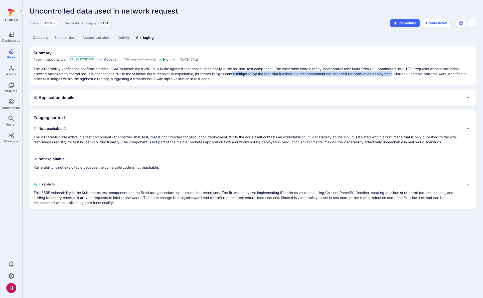
drag, startPoint x: 235, startPoint y: 74, endPoint x: 396, endPoint y: 76, distance: 160.4
click at [395, 76] on p "The vulnerability verification confirms a critical SSRF vulnerability (CWE-918)…" at bounding box center [253, 73] width 439 height 15
click at [396, 75] on p "The vulnerability verification confirms a critical SSRF vulnerability (CWE-918)…" at bounding box center [253, 73] width 439 height 15
drag, startPoint x: 396, startPoint y: 74, endPoint x: 261, endPoint y: 71, distance: 135.8
click at [261, 71] on p "The vulnerability verification confirms a critical SSRF vulnerability (CWE-918)…" at bounding box center [253, 73] width 439 height 15
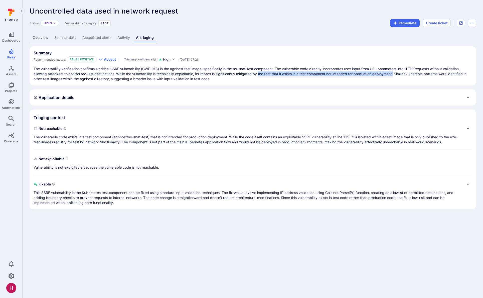
click at [261, 71] on p "The vulnerability verification confirms a critical SSRF vulnerability (CWE-918)…" at bounding box center [253, 73] width 439 height 15
click at [186, 136] on p "The vulnerable code exists in a test component (agnhost/no-snat-test) that is n…" at bounding box center [248, 140] width 429 height 10
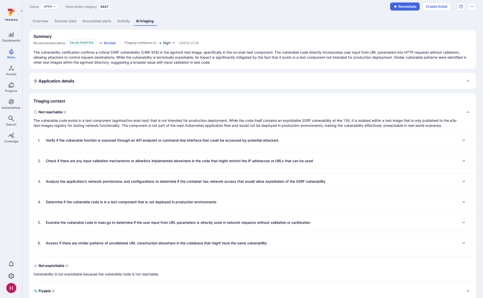
scroll to position [42, 0]
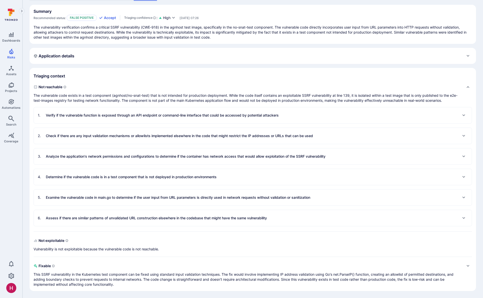
click at [93, 245] on div "Not exploitable Vulnerability is not exploitable because the vulnerable code is…" at bounding box center [97, 244] width 126 height 15
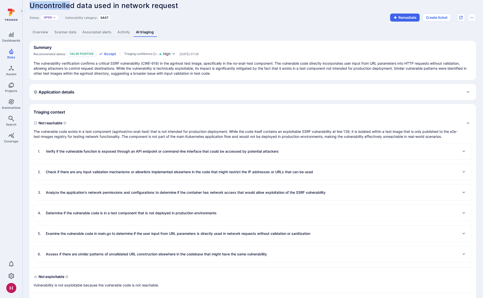
scroll to position [0, 0]
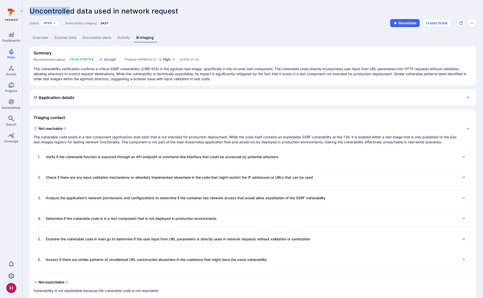
drag, startPoint x: 69, startPoint y: 3, endPoint x: 105, endPoint y: 5, distance: 35.6
click at [105, 5] on div "Uncontrolled data used in network request ... Show more Status: Open Vulnerabil…" at bounding box center [253, 169] width 461 height 339
drag, startPoint x: 103, startPoint y: 11, endPoint x: 186, endPoint y: 10, distance: 83.4
click at [186, 10] on div "Uncontrolled data used in network request ... Show more" at bounding box center [217, 11] width 375 height 8
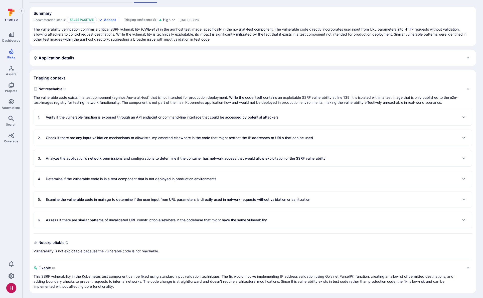
scroll to position [42, 0]
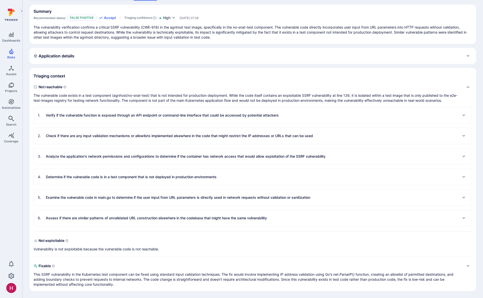
click at [176, 157] on p "Analyze the application's network permissions and configurations to determine i…" at bounding box center [186, 156] width 280 height 5
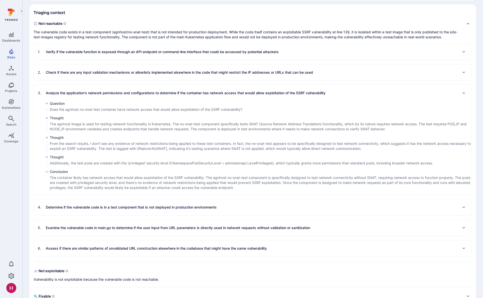
scroll to position [106, 0]
click at [118, 207] on p "Determine if the vulnerable code is in a test component that is not deployed in…" at bounding box center [131, 206] width 171 height 5
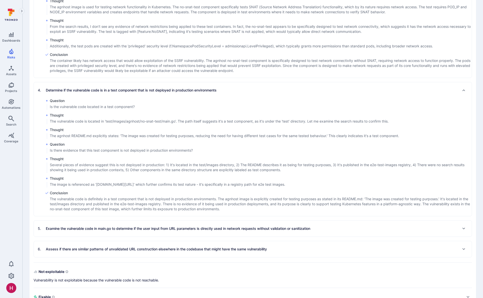
scroll to position [223, 0]
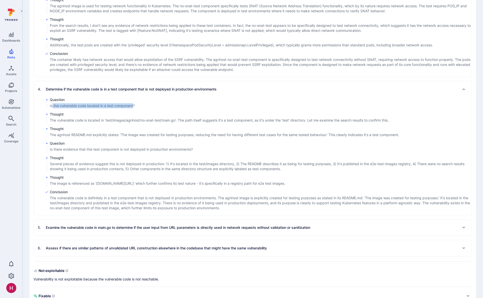
drag, startPoint x: 52, startPoint y: 105, endPoint x: 134, endPoint y: 107, distance: 81.4
click at [134, 107] on p "Is the vulnerable code located in a test component?" at bounding box center [92, 105] width 85 height 5
click at [132, 123] on p "The vulnerable code is located in 'test/images/agnhost/no-snat-test/main.go'. T…" at bounding box center [219, 120] width 339 height 5
drag, startPoint x: 106, startPoint y: 121, endPoint x: 202, endPoint y: 120, distance: 96.7
click at [191, 121] on p "The vulnerable code is located in 'test/images/agnhost/no-snat-test/main.go'. T…" at bounding box center [219, 120] width 339 height 5
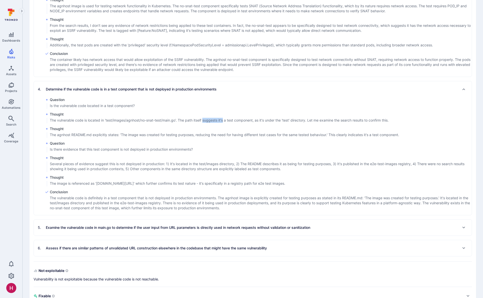
drag, startPoint x: 216, startPoint y: 121, endPoint x: 220, endPoint y: 120, distance: 4.4
click at [225, 121] on p "The vulnerable code is located in 'test/images/agnhost/no-snat-test/main.go'. T…" at bounding box center [219, 120] width 339 height 5
drag, startPoint x: 226, startPoint y: 120, endPoint x: 379, endPoint y: 123, distance: 153.4
click at [379, 123] on p "The vulnerable code is located in 'test/images/agnhost/no-snat-test/main.go'. T…" at bounding box center [219, 120] width 339 height 5
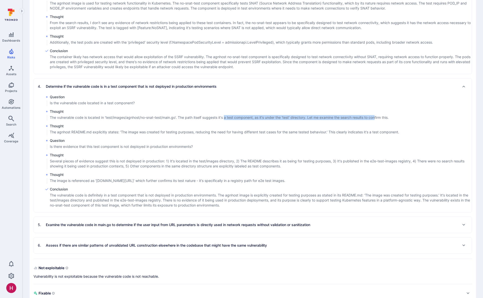
scroll to position [226, 0]
drag, startPoint x: 71, startPoint y: 132, endPoint x: 99, endPoint y: 132, distance: 27.3
click at [99, 132] on p "The agnhost README.md explicitly states: 'The image was created for testing pur…" at bounding box center [225, 131] width 350 height 5
click at [84, 131] on p "The agnhost README.md explicitly states: 'The image was created for testing pur…" at bounding box center [225, 131] width 350 height 5
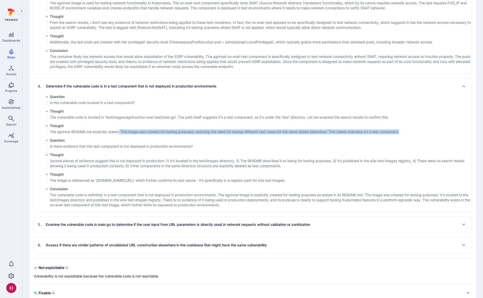
drag, startPoint x: 121, startPoint y: 131, endPoint x: 271, endPoint y: 134, distance: 150.6
click at [271, 134] on div "Thought The agnhost README.md explicitly states: 'The image was created for tes…" at bounding box center [258, 129] width 427 height 12
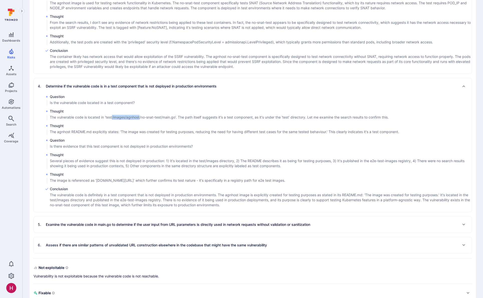
drag, startPoint x: 112, startPoint y: 117, endPoint x: 140, endPoint y: 117, distance: 28.1
click at [140, 117] on p "The vulnerable code is located in 'test/images/agnhost/no-snat-test/main.go'. T…" at bounding box center [219, 117] width 339 height 5
click at [202, 84] on p "Determine if the vulnerable code is in a test component that is not deployed in…" at bounding box center [131, 86] width 171 height 5
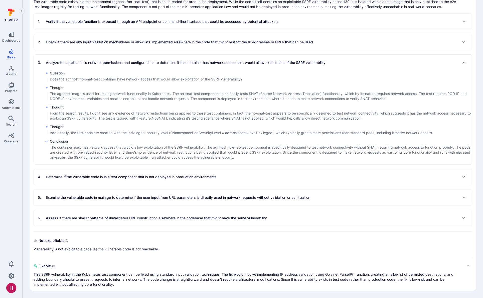
scroll to position [135, 0]
click at [184, 63] on p "Analyze the application's network permissions and configurations to determine i…" at bounding box center [186, 62] width 280 height 5
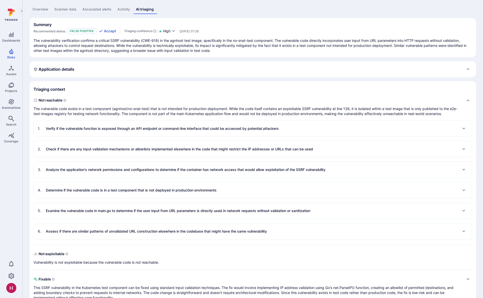
scroll to position [0, 0]
